Goal: Task Accomplishment & Management: Use online tool/utility

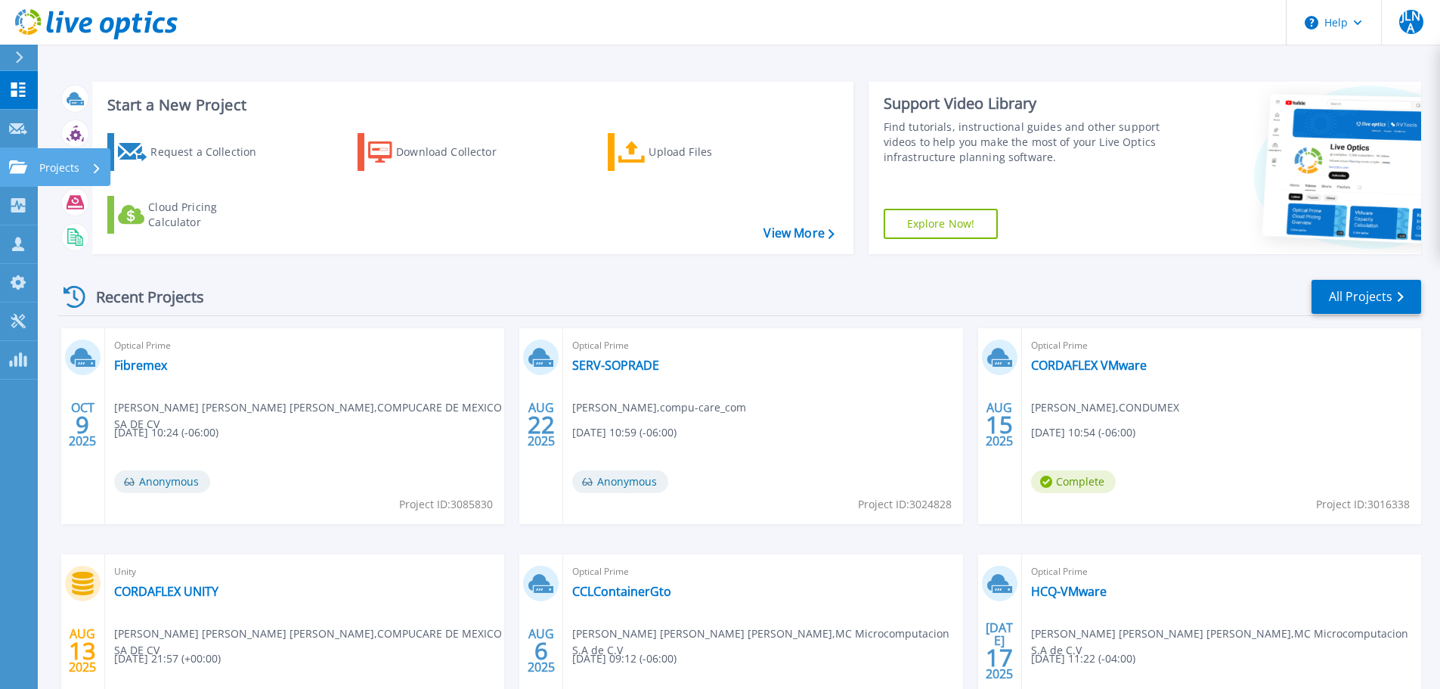
click at [14, 160] on icon at bounding box center [18, 166] width 18 height 13
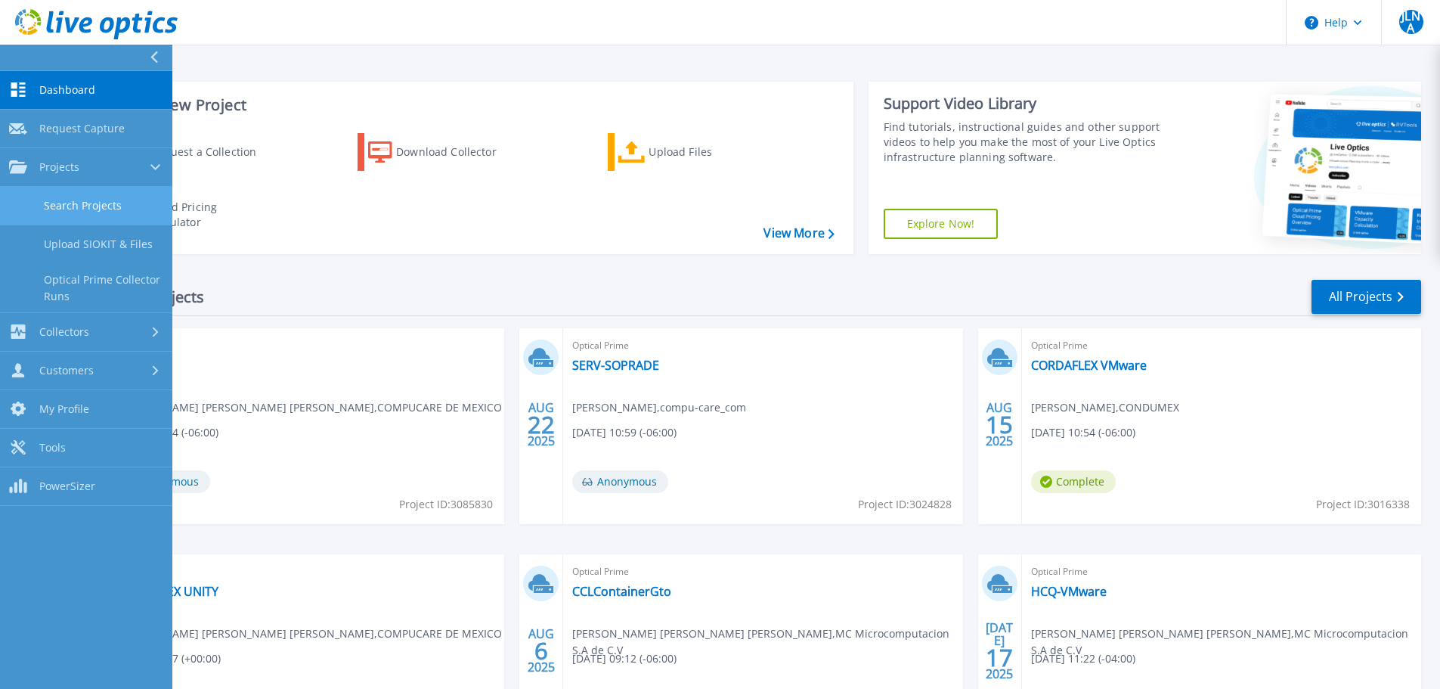
click at [95, 209] on link "Search Projects" at bounding box center [86, 206] width 172 height 39
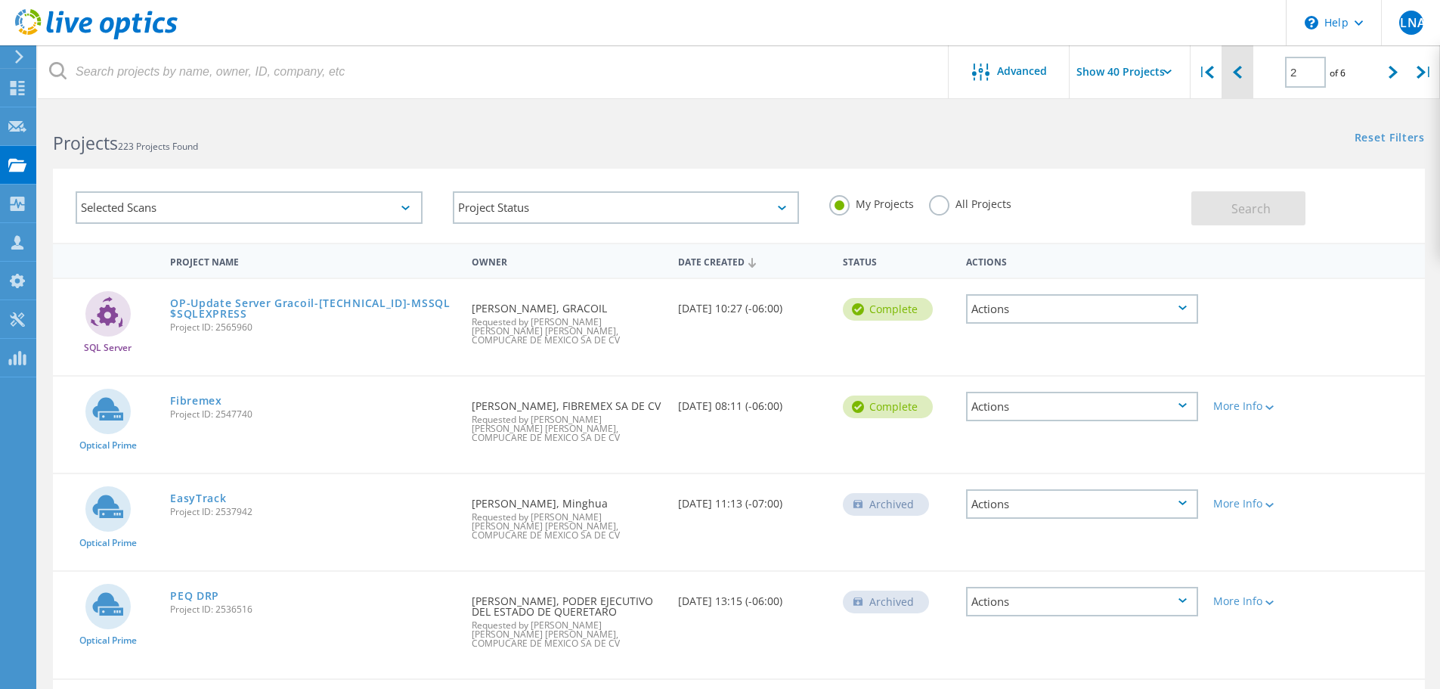
click at [1227, 65] on div at bounding box center [1237, 72] width 31 height 54
type input "1"
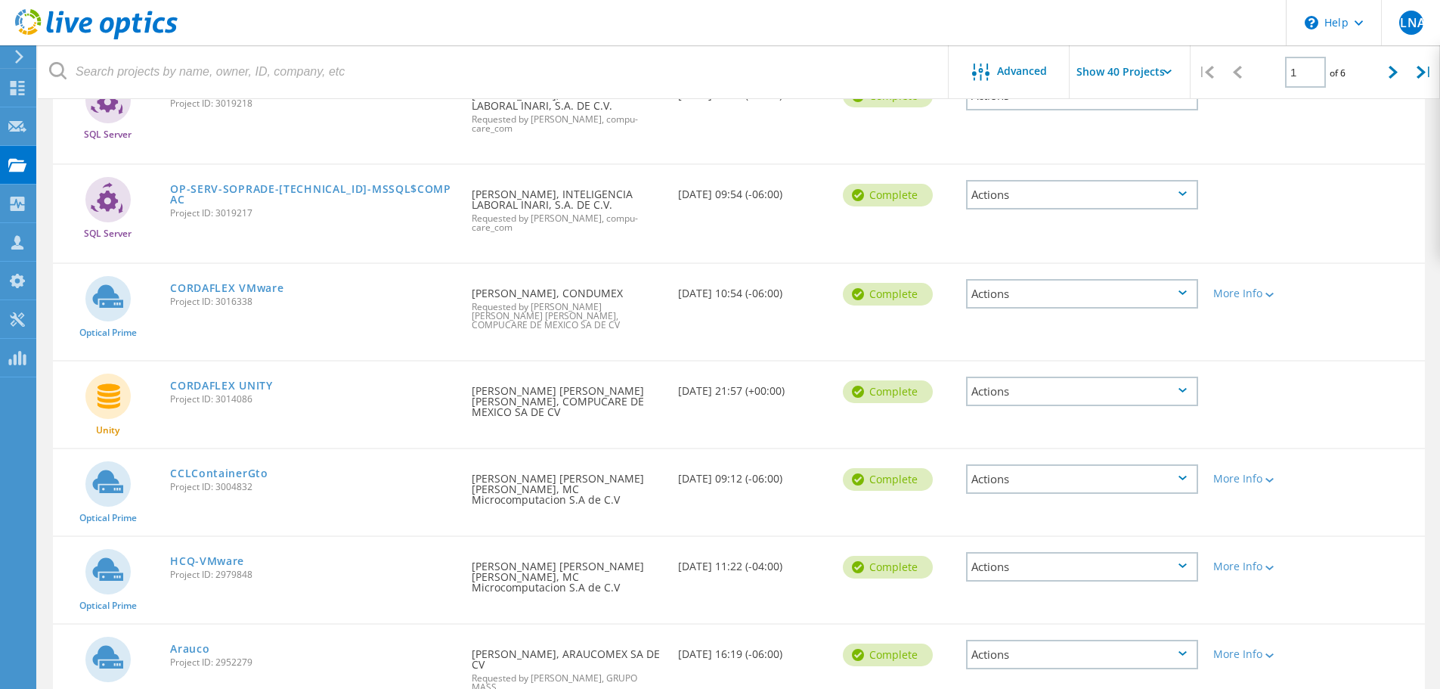
scroll to position [454, 0]
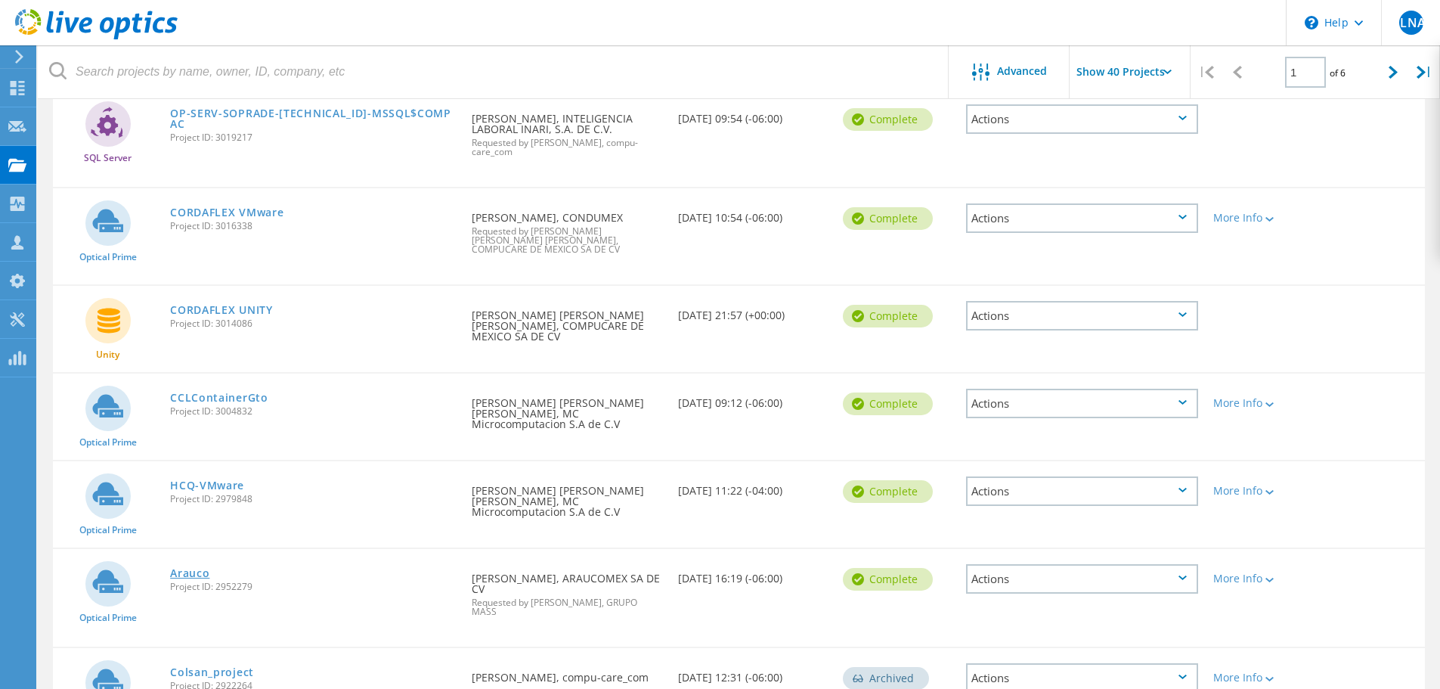
click at [205, 568] on link "Arauco" at bounding box center [189, 573] width 39 height 11
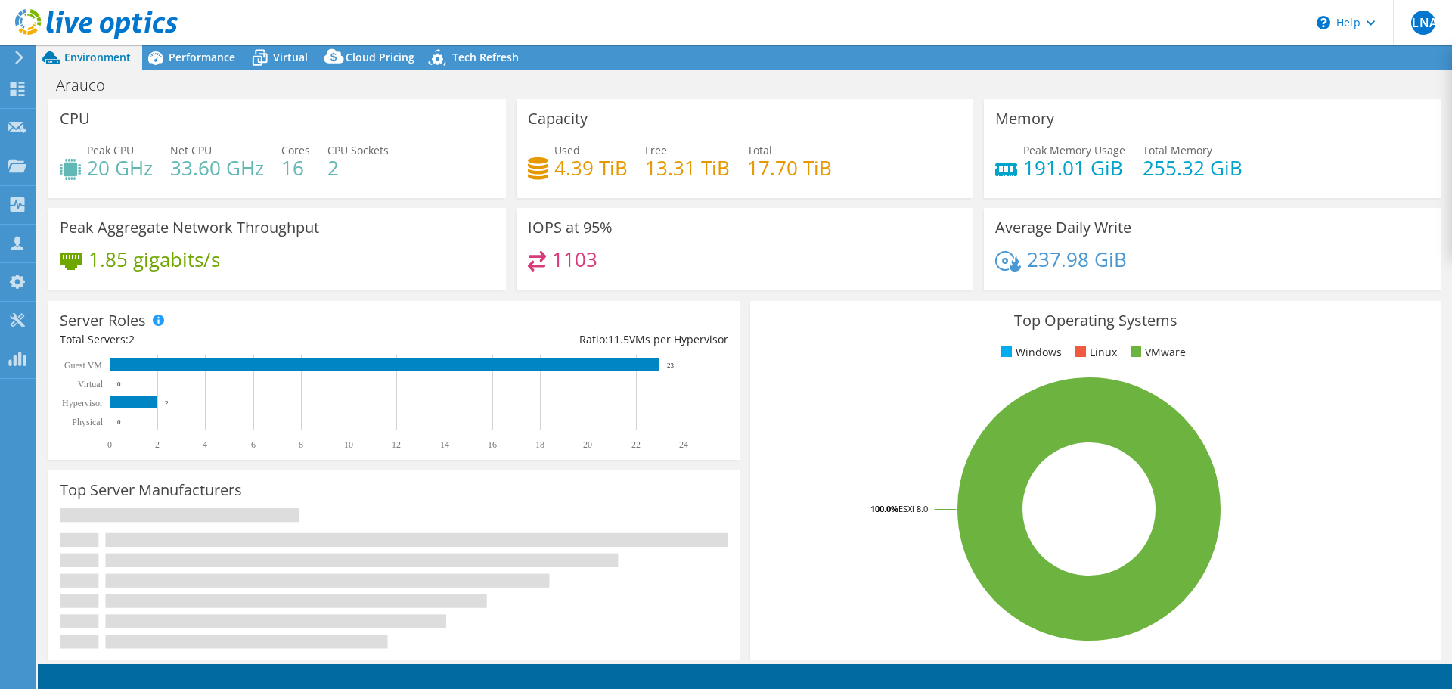
select select "USEast"
select select "USD"
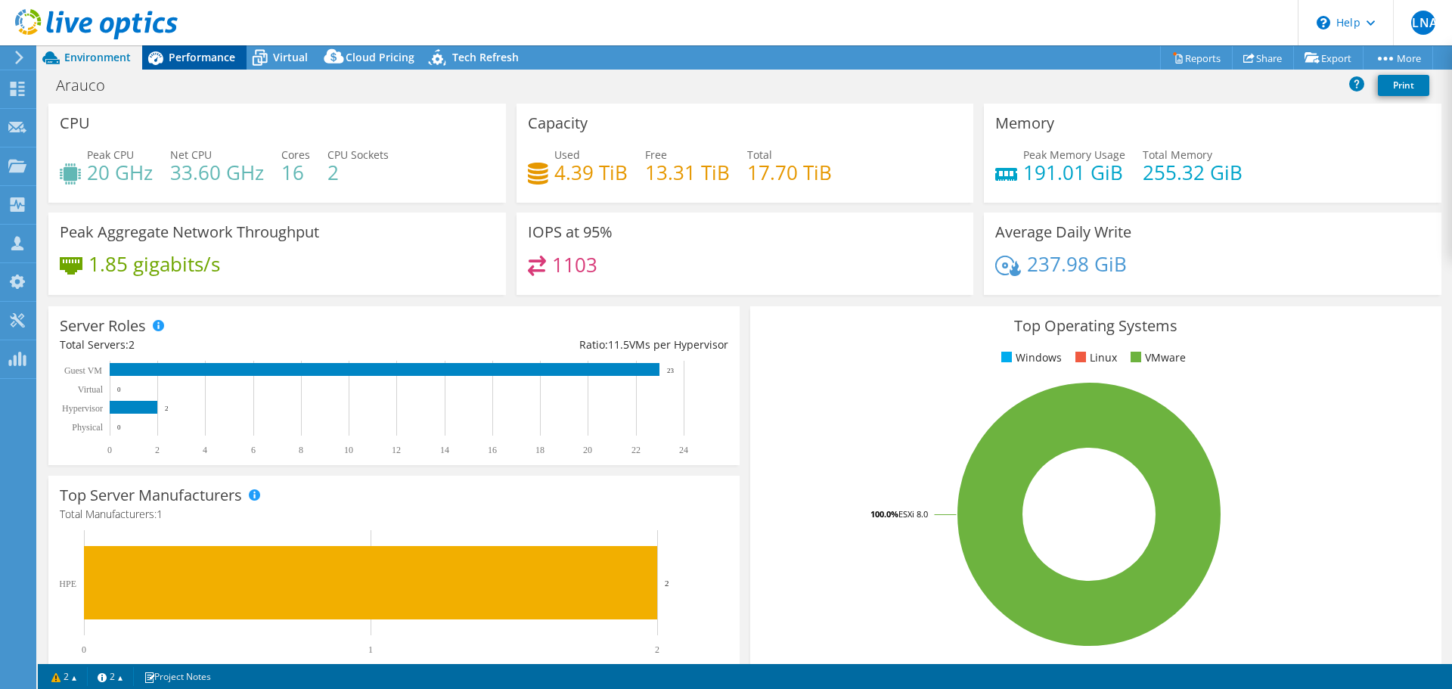
click at [207, 57] on span "Performance" at bounding box center [202, 57] width 67 height 14
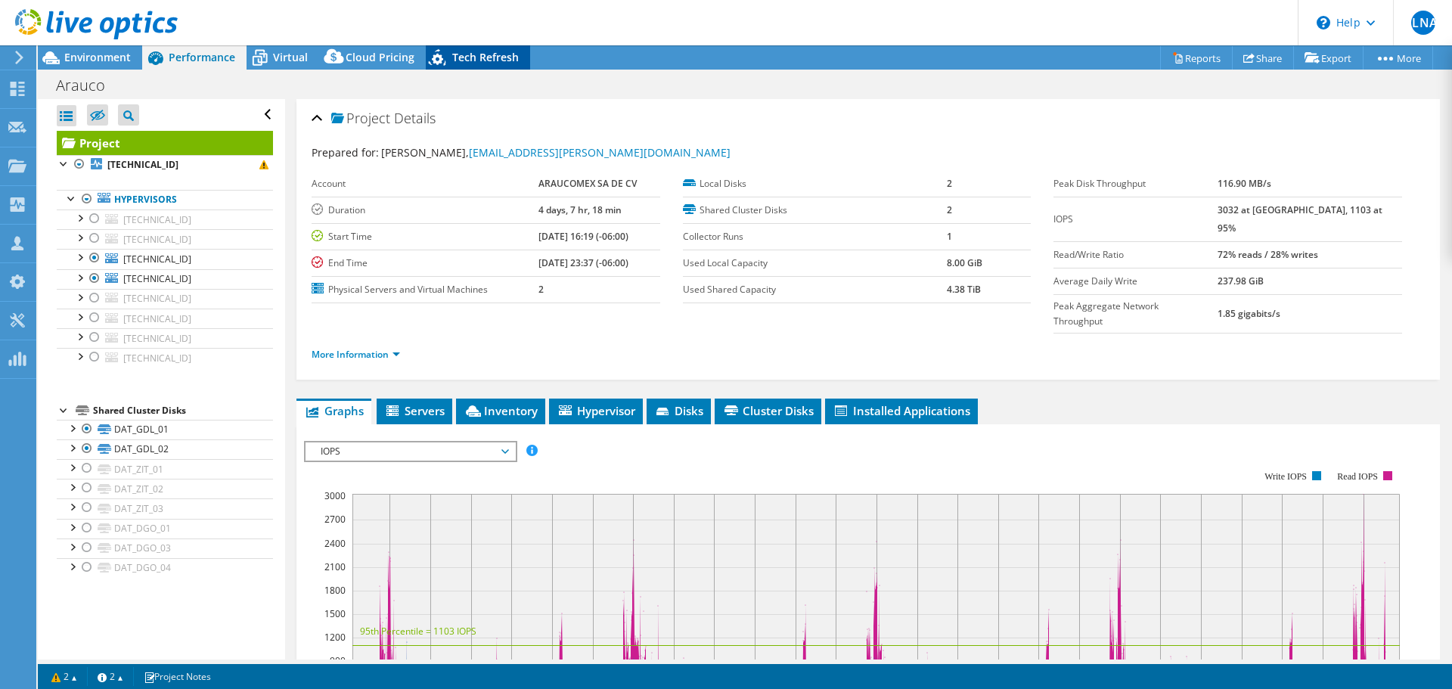
click at [466, 64] on span "Tech Refresh" at bounding box center [485, 57] width 67 height 14
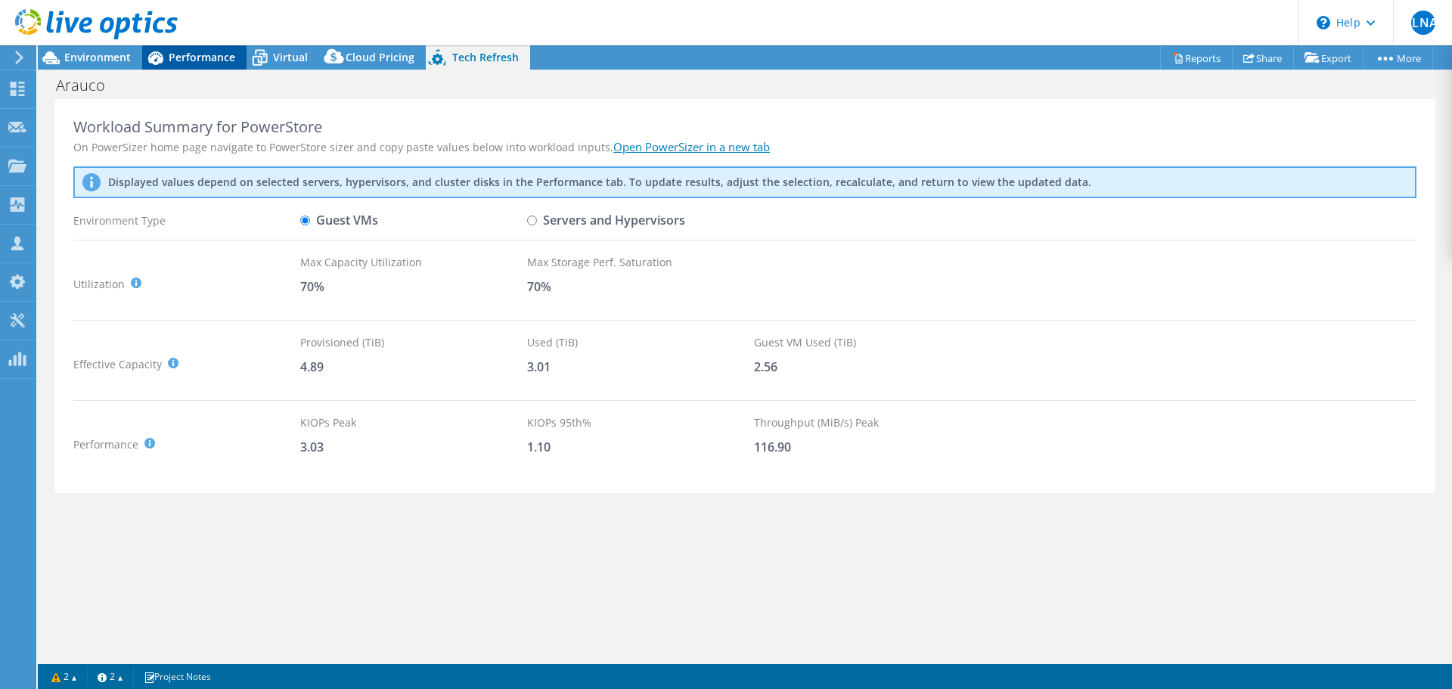
click at [206, 62] on span "Performance" at bounding box center [202, 57] width 67 height 14
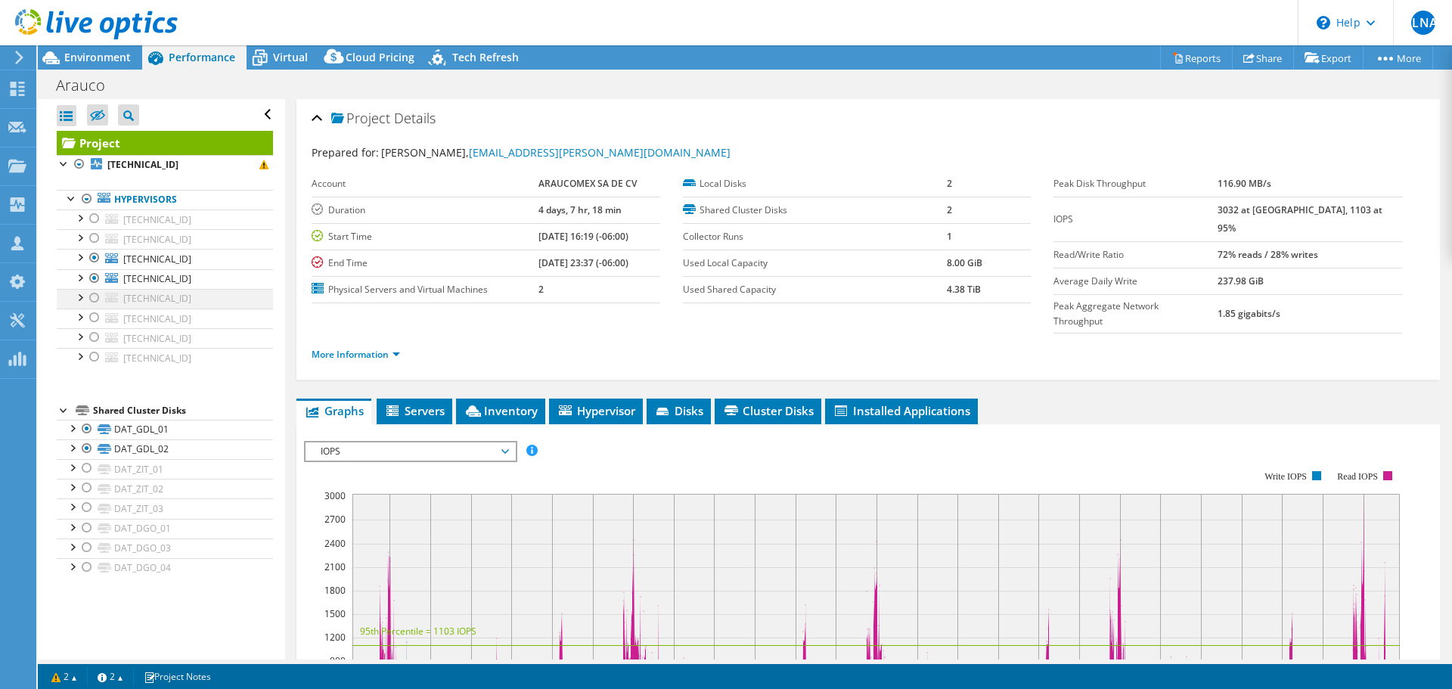
click at [95, 299] on div at bounding box center [94, 298] width 15 height 18
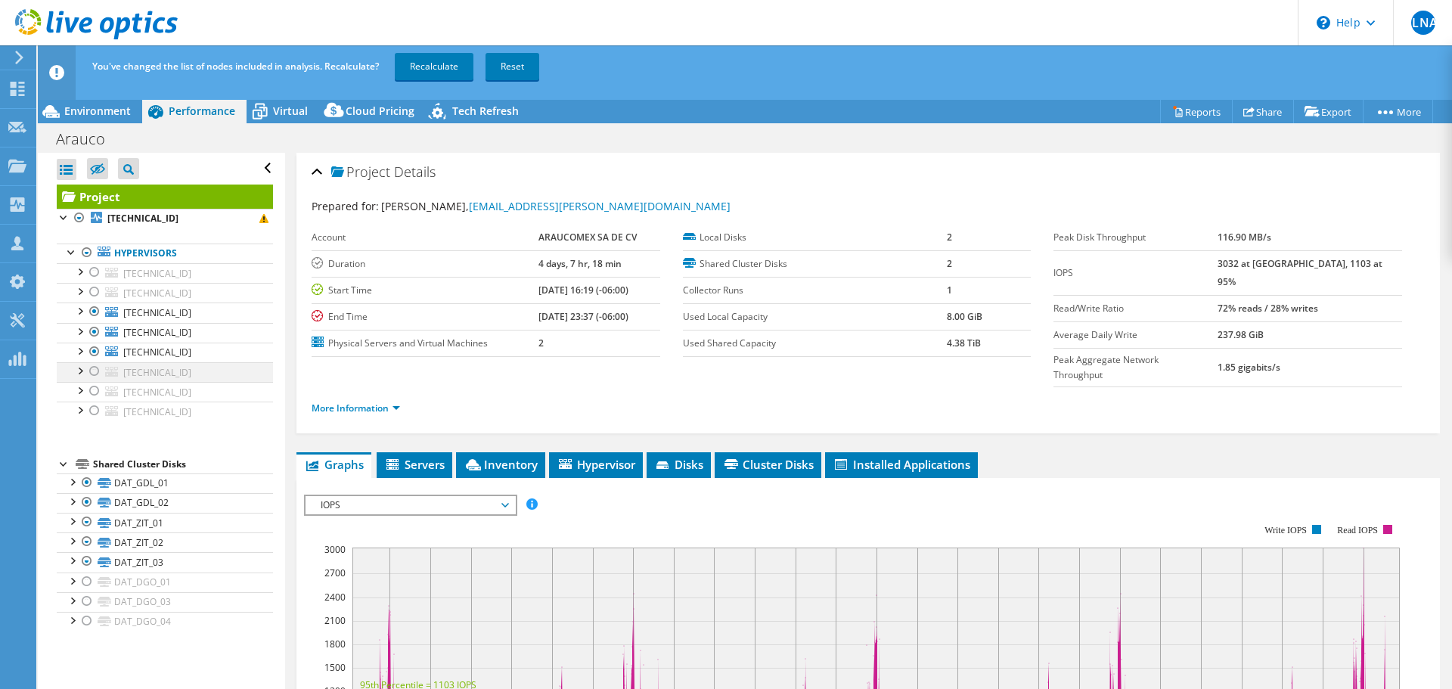
click at [91, 372] on div at bounding box center [94, 371] width 15 height 18
click at [97, 329] on div at bounding box center [94, 332] width 15 height 18
click at [92, 312] on div at bounding box center [94, 311] width 15 height 18
click at [416, 66] on link "Recalculate" at bounding box center [434, 66] width 79 height 27
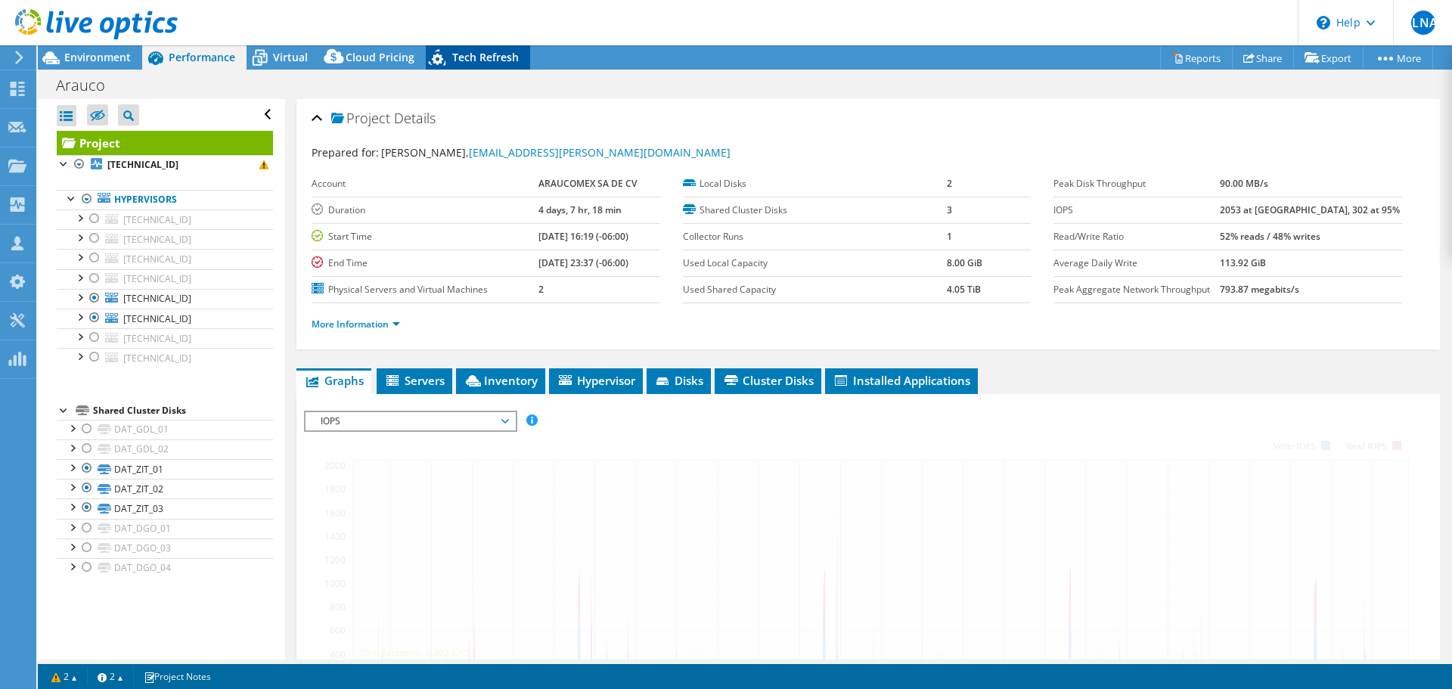
click at [481, 67] on div "Tech Refresh" at bounding box center [478, 57] width 104 height 24
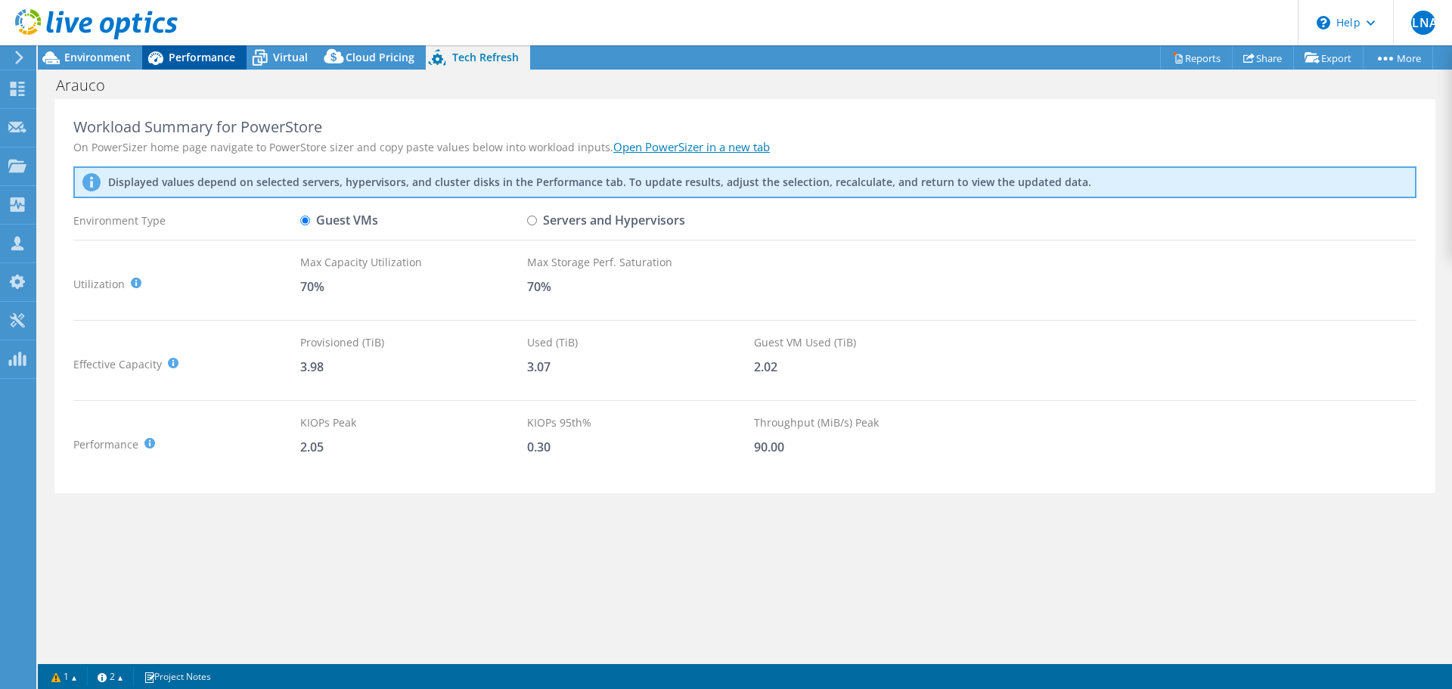
click at [210, 56] on span "Performance" at bounding box center [202, 57] width 67 height 14
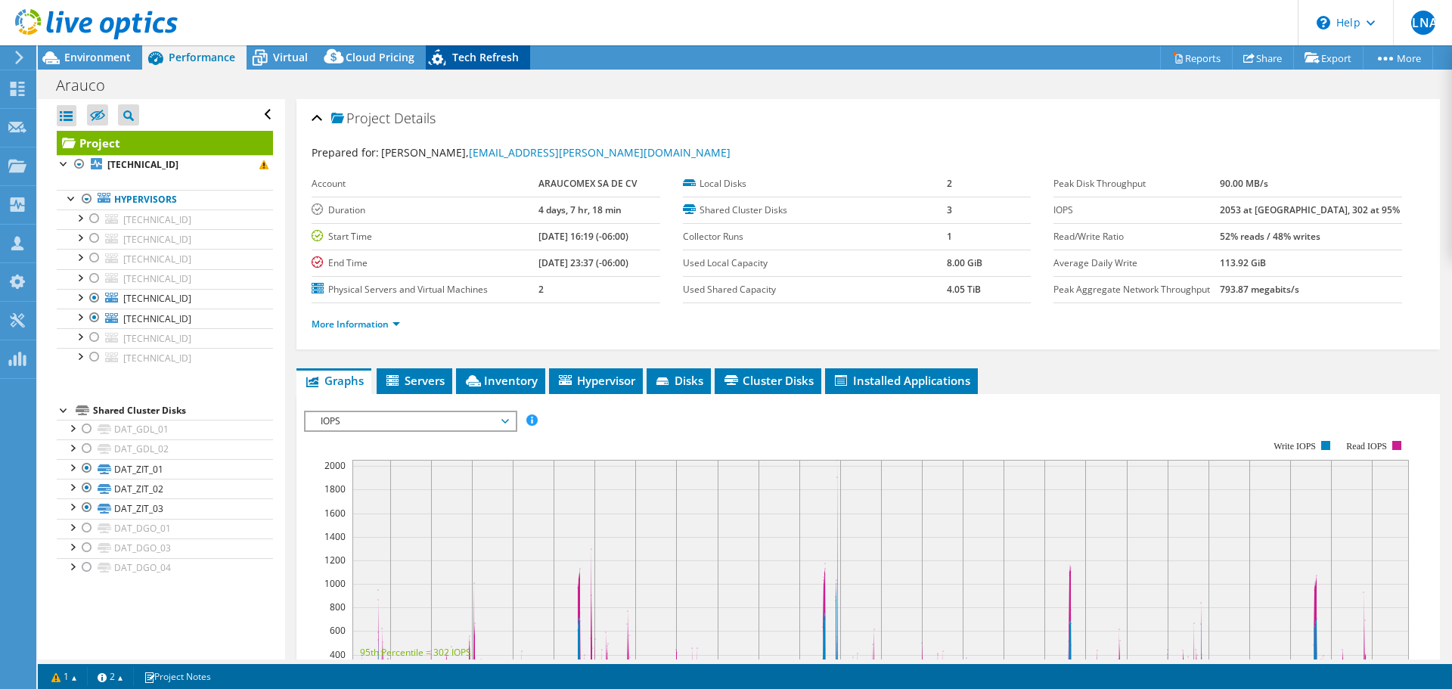
click at [456, 53] on span "Tech Refresh" at bounding box center [485, 57] width 67 height 14
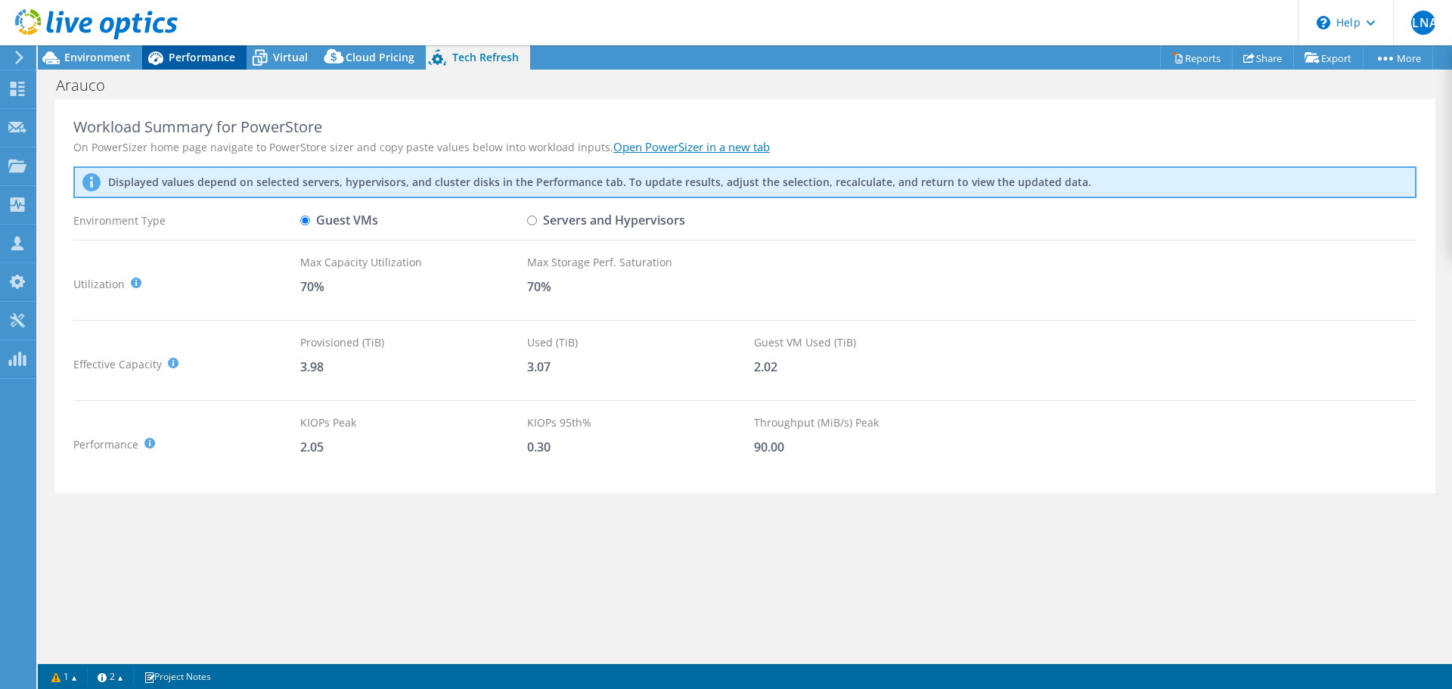
click at [202, 54] on span "Performance" at bounding box center [202, 57] width 67 height 14
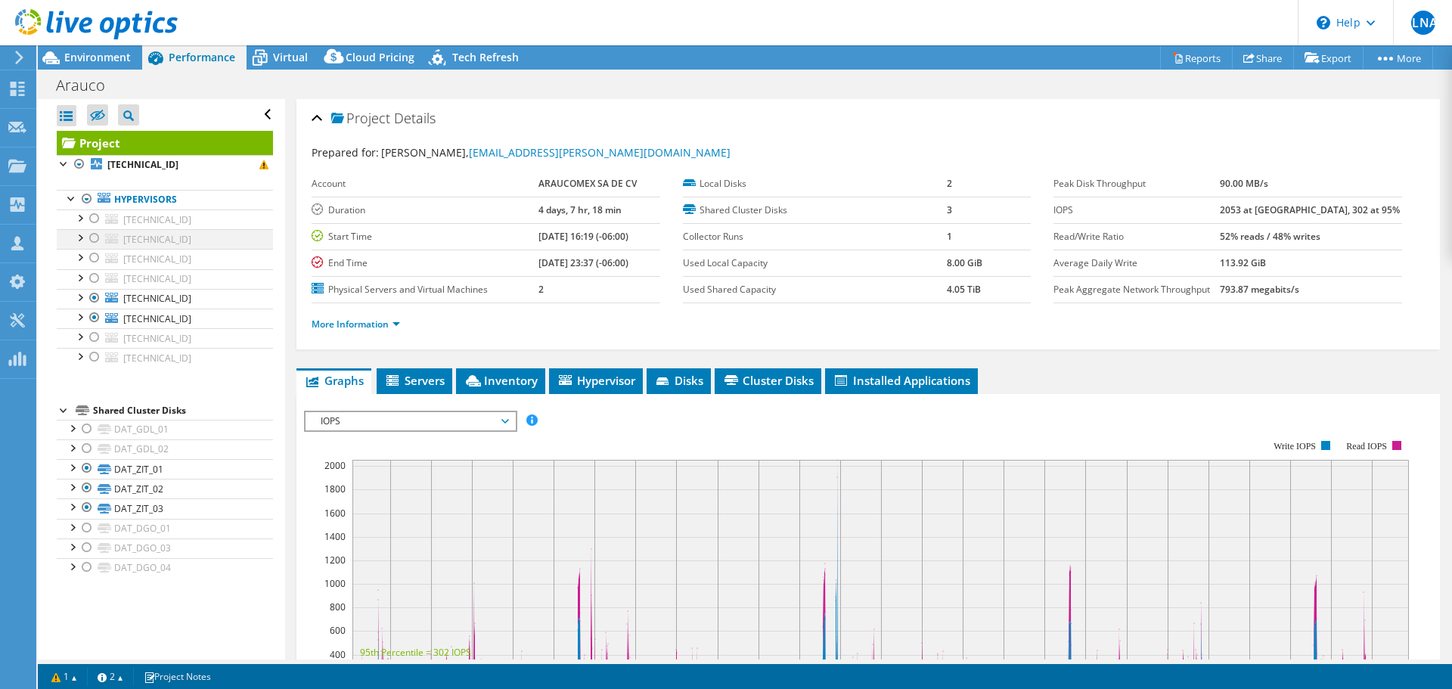
click at [93, 237] on div at bounding box center [94, 238] width 15 height 18
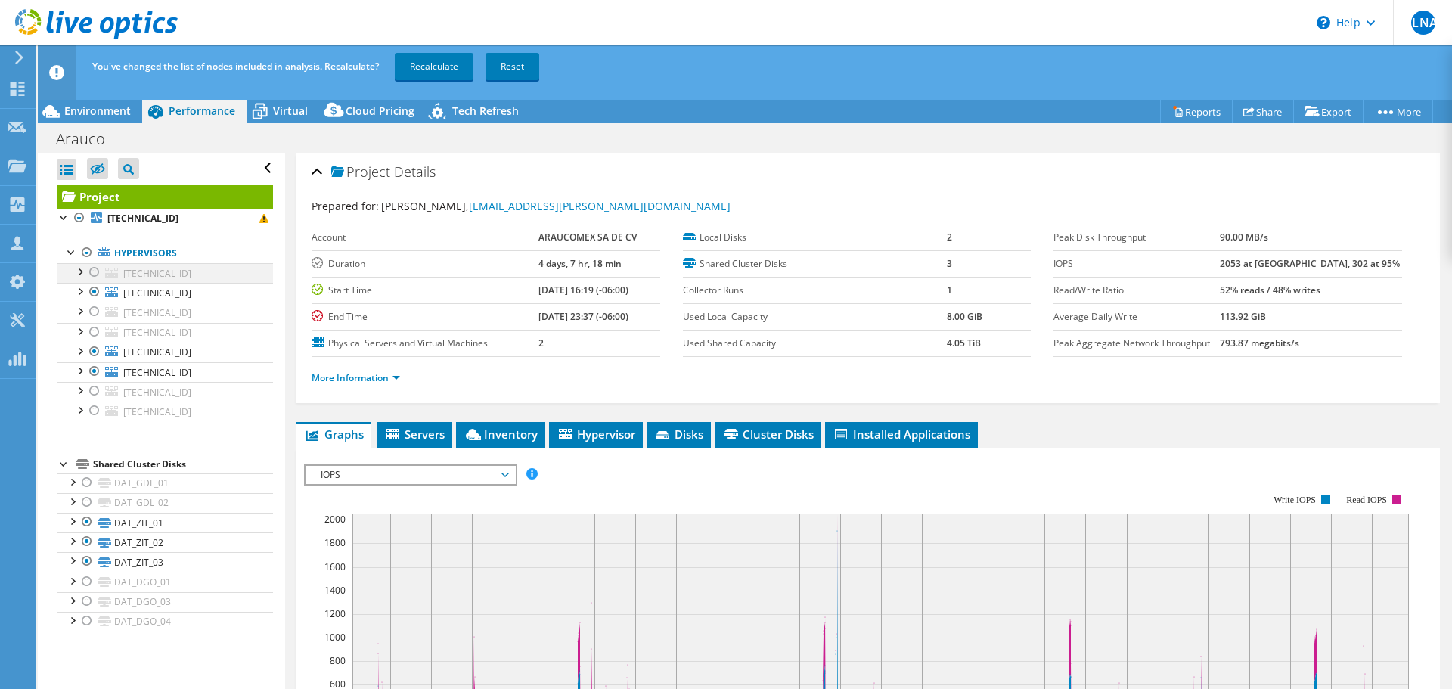
click at [94, 269] on div at bounding box center [94, 272] width 15 height 18
click at [96, 367] on div at bounding box center [94, 371] width 15 height 18
click at [95, 350] on div at bounding box center [94, 352] width 15 height 18
click at [414, 66] on link "Recalculate" at bounding box center [434, 66] width 79 height 27
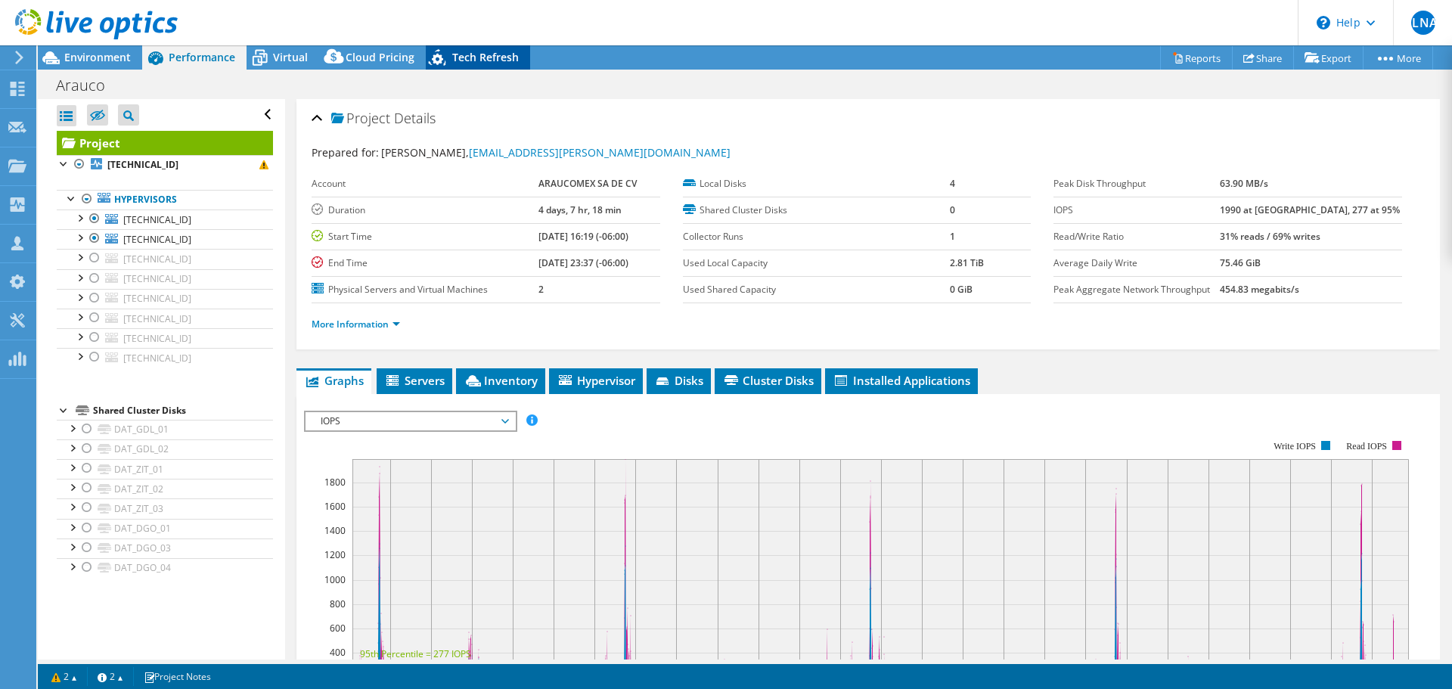
click at [476, 65] on div "Tech Refresh" at bounding box center [478, 57] width 104 height 24
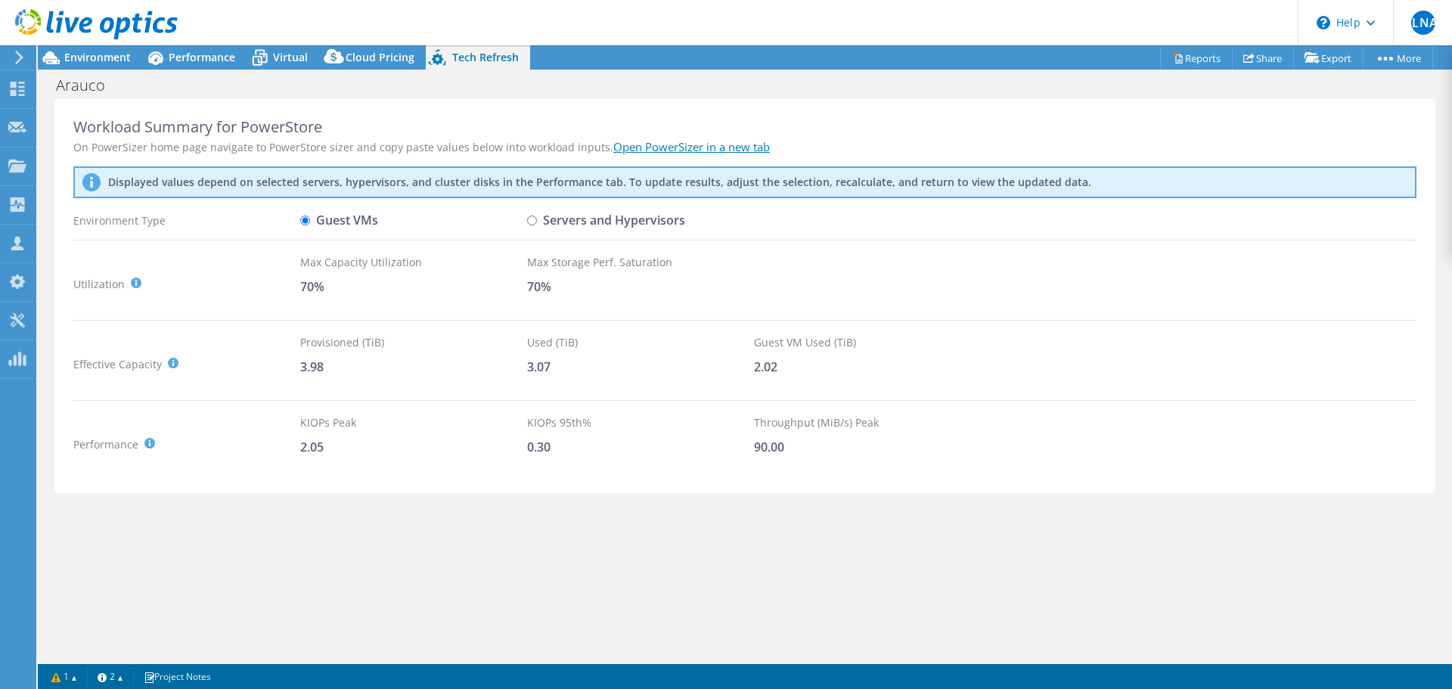
click at [474, 57] on span "Tech Refresh" at bounding box center [485, 57] width 67 height 14
click at [195, 57] on span "Performance" at bounding box center [202, 57] width 67 height 14
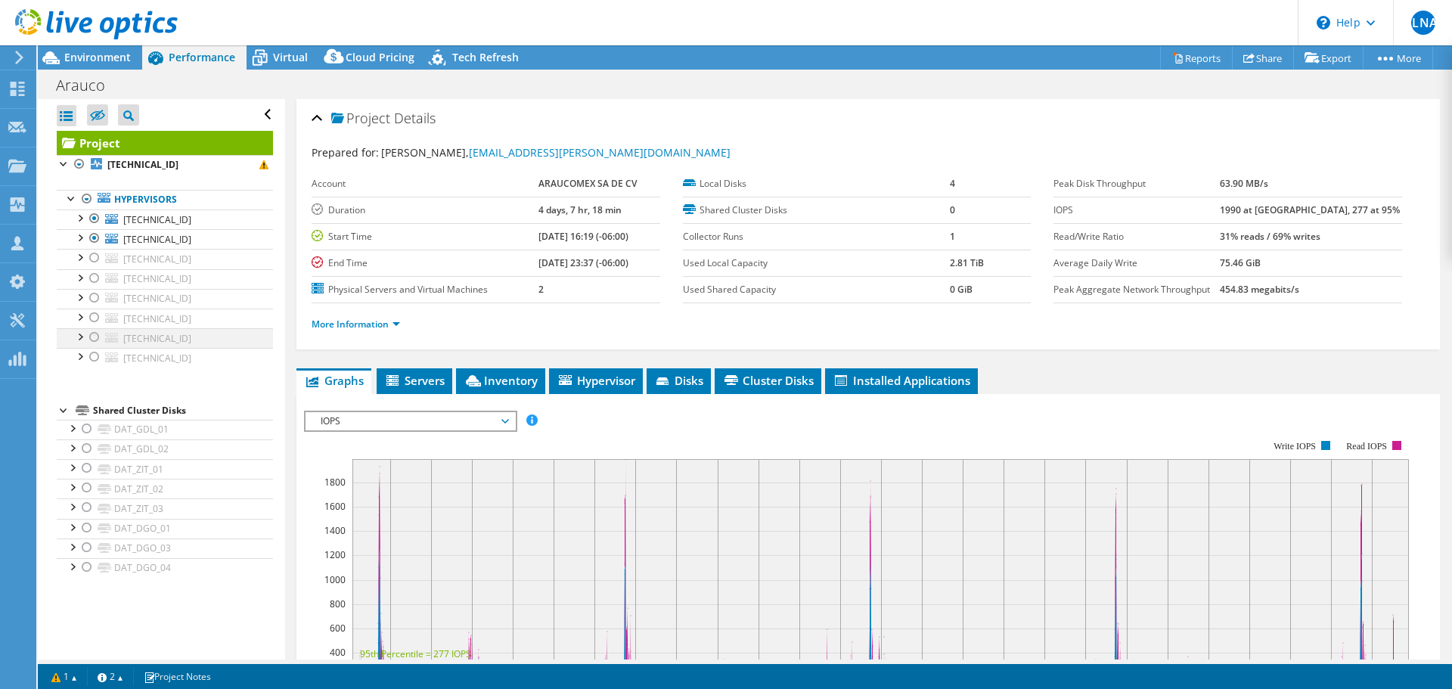
click at [91, 337] on div at bounding box center [94, 337] width 15 height 18
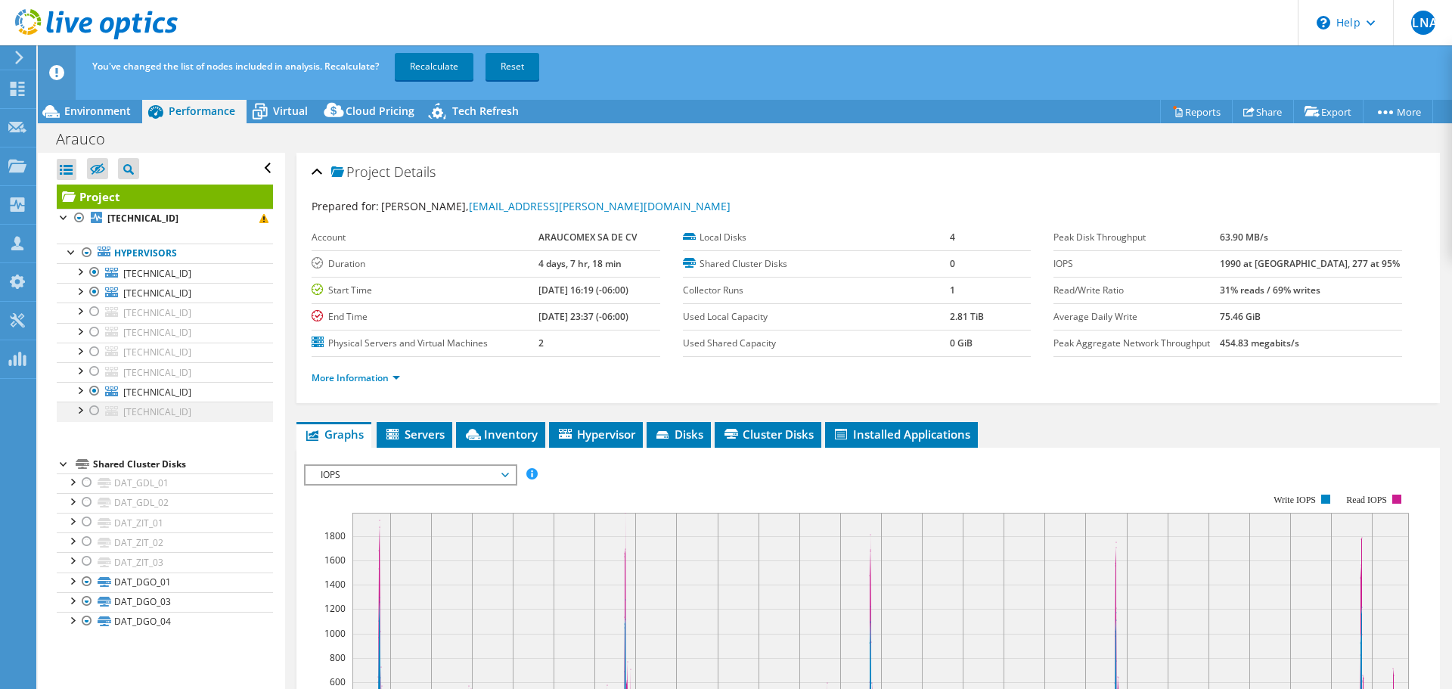
click at [98, 409] on div at bounding box center [94, 410] width 15 height 18
click at [95, 288] on div at bounding box center [94, 292] width 15 height 18
click at [94, 274] on div at bounding box center [94, 272] width 15 height 18
click at [423, 67] on link "Recalculate" at bounding box center [434, 66] width 79 height 27
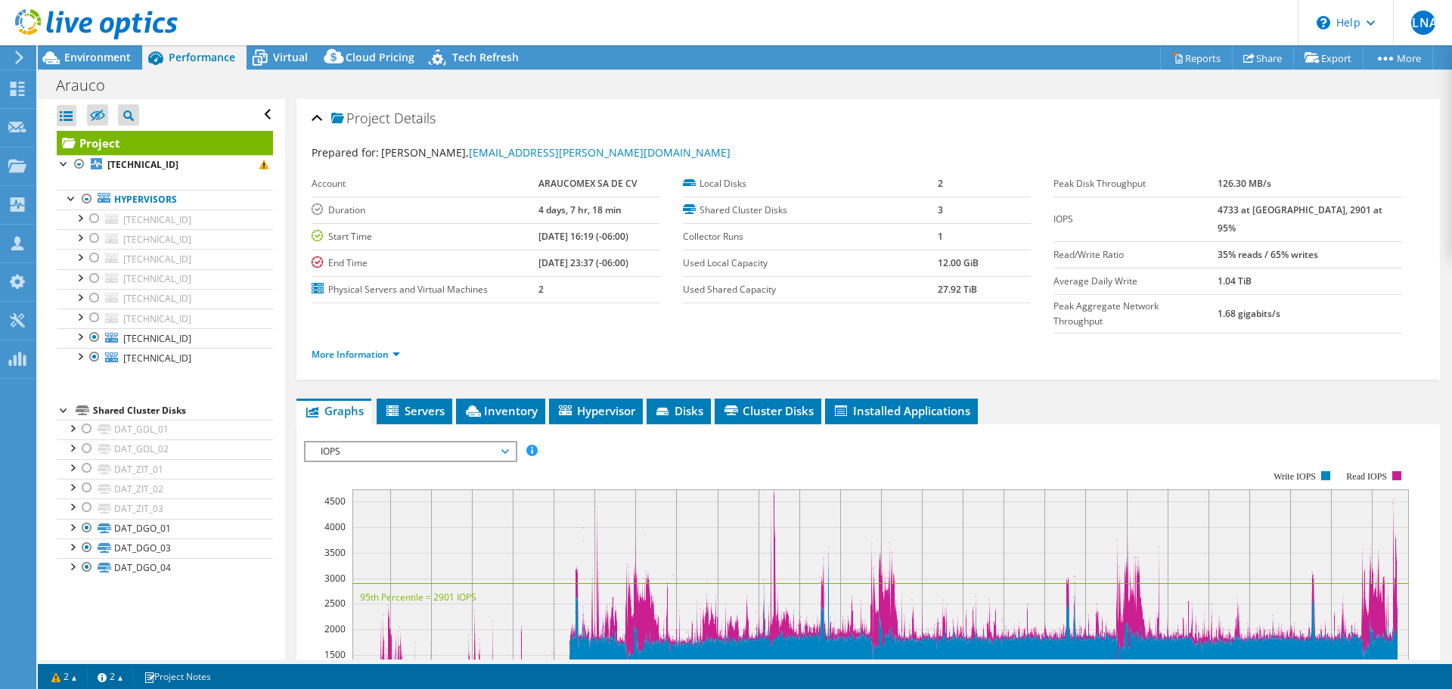
click at [488, 61] on span "Tech Refresh" at bounding box center [485, 57] width 67 height 14
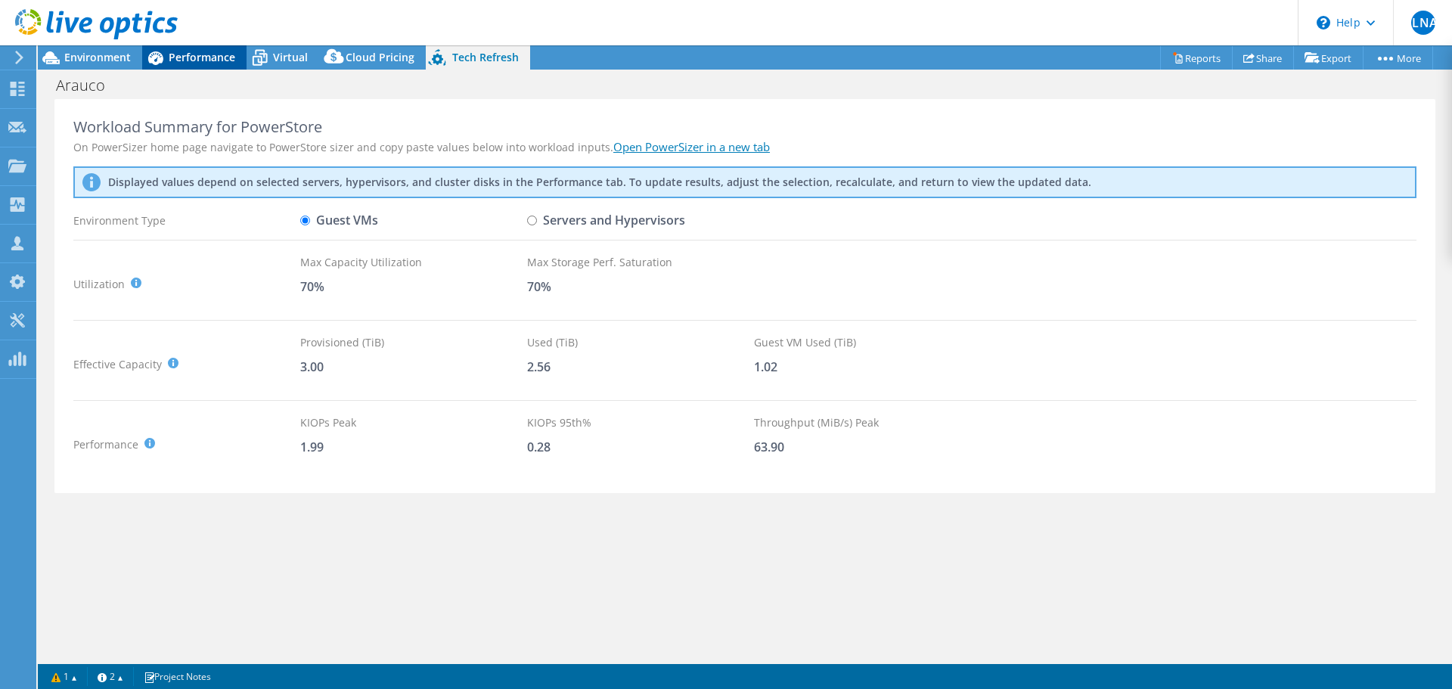
click at [175, 56] on span "Performance" at bounding box center [202, 57] width 67 height 14
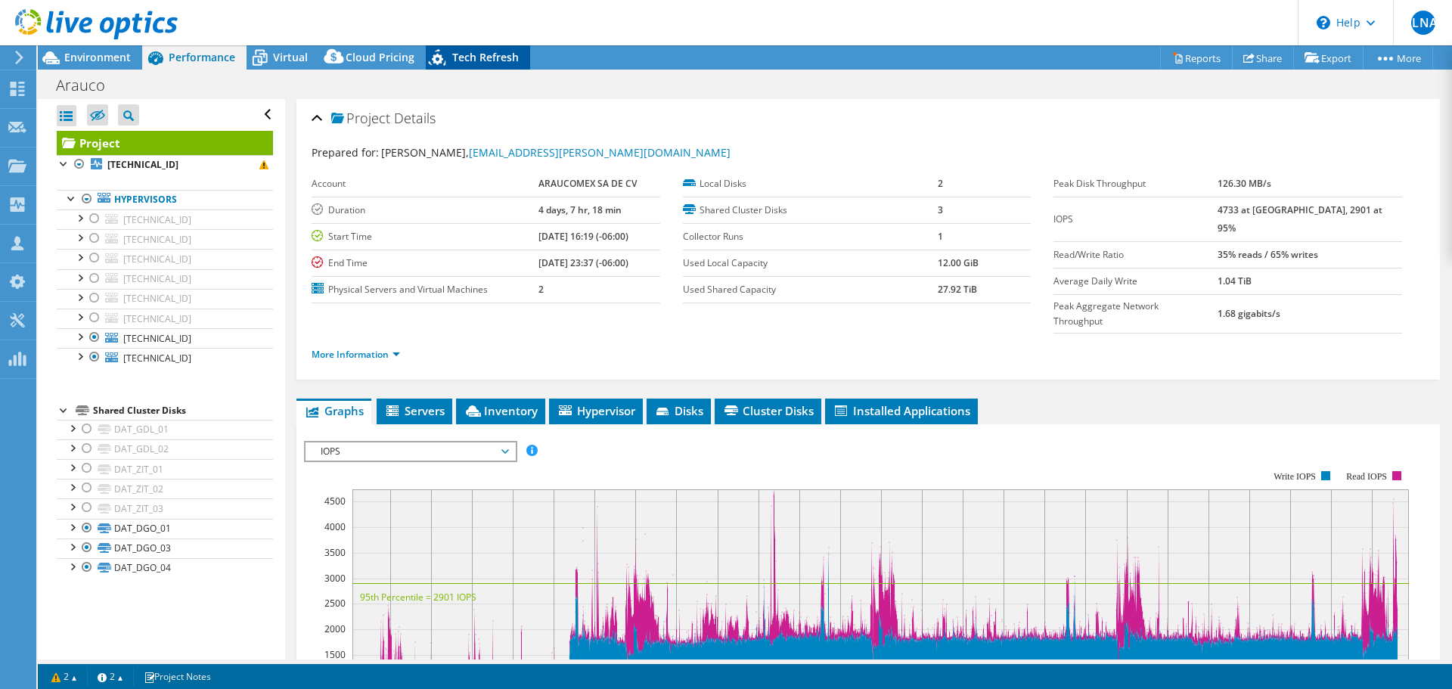
click at [464, 58] on span "Tech Refresh" at bounding box center [485, 57] width 67 height 14
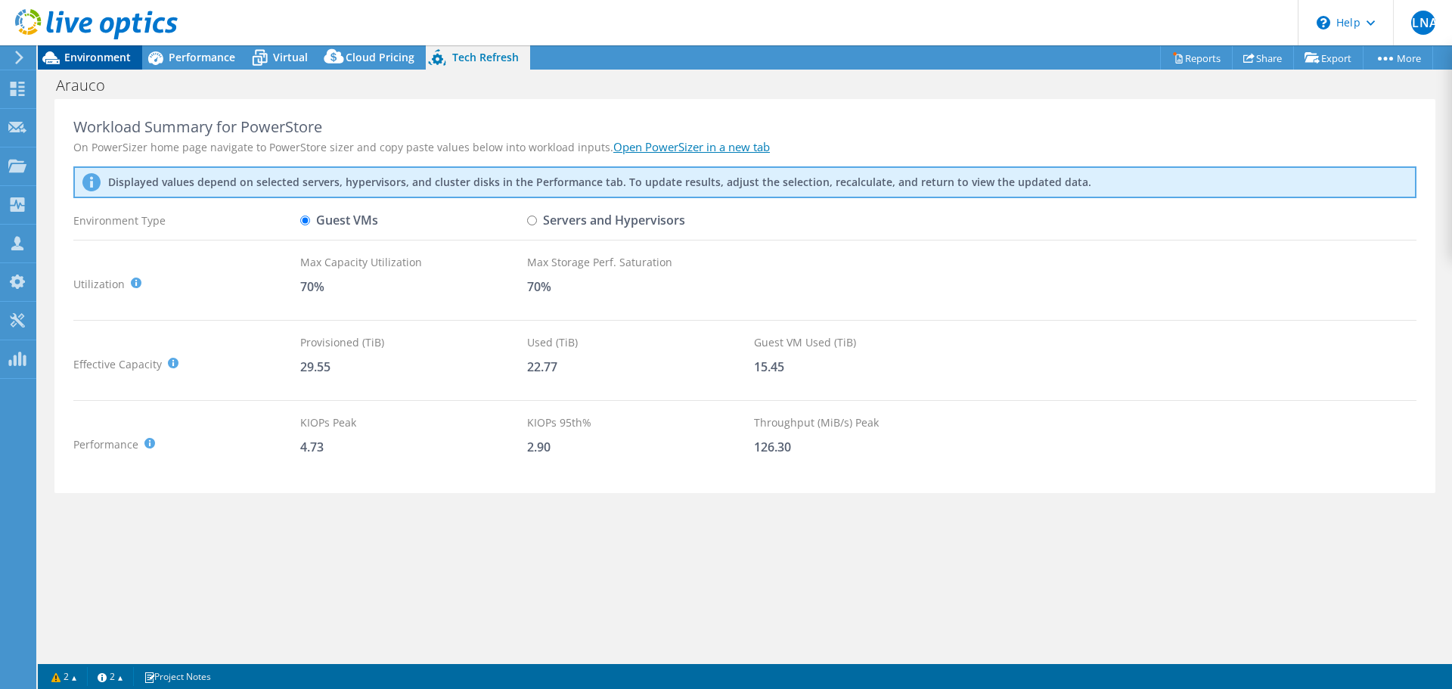
click at [105, 54] on span "Environment" at bounding box center [97, 57] width 67 height 14
